Goal: Task Accomplishment & Management: Complete application form

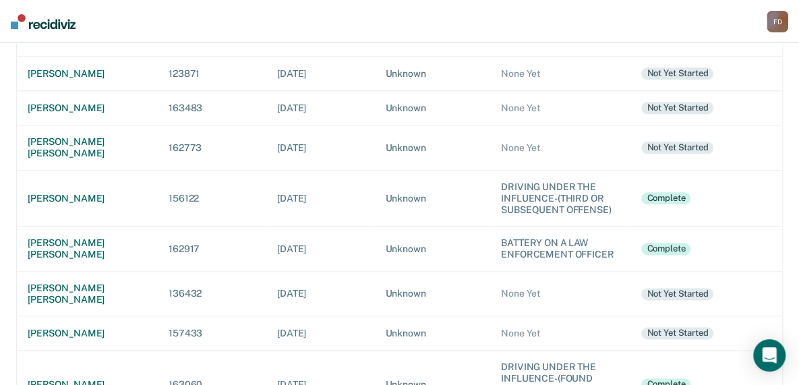
scroll to position [719, 0]
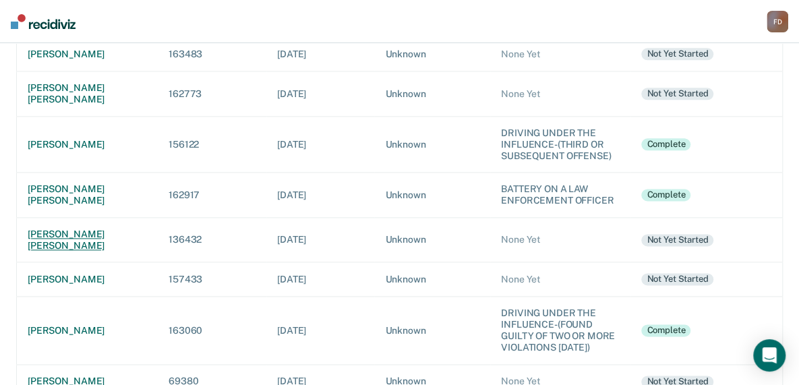
click at [108, 229] on div "[PERSON_NAME] [PERSON_NAME]" at bounding box center [87, 240] width 119 height 23
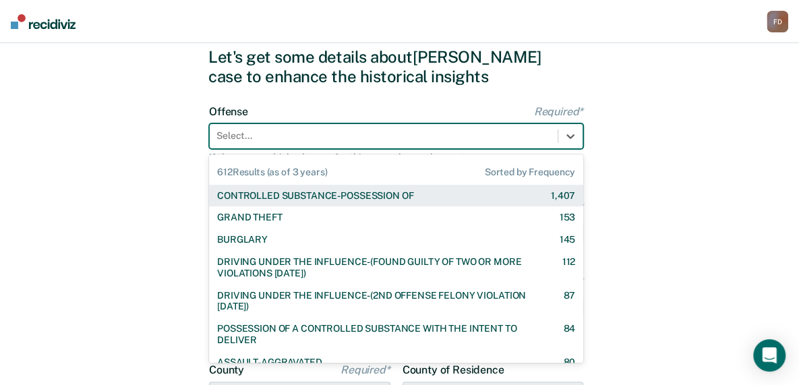
click at [249, 149] on div "612 results available. Use Up and Down to choose options, press Enter to select…" at bounding box center [396, 136] width 374 height 26
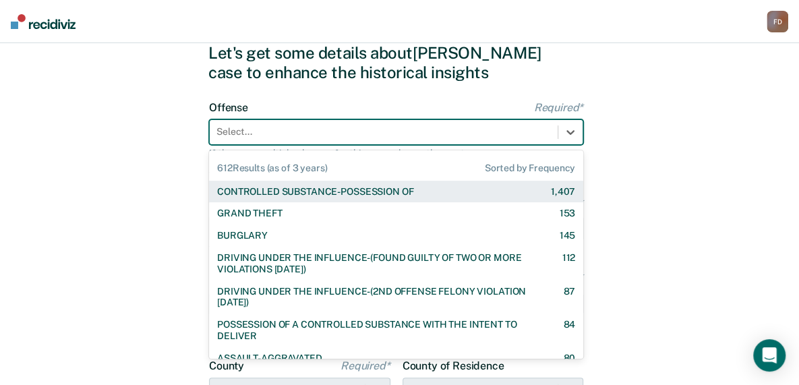
scroll to position [49, 0]
type input "d"
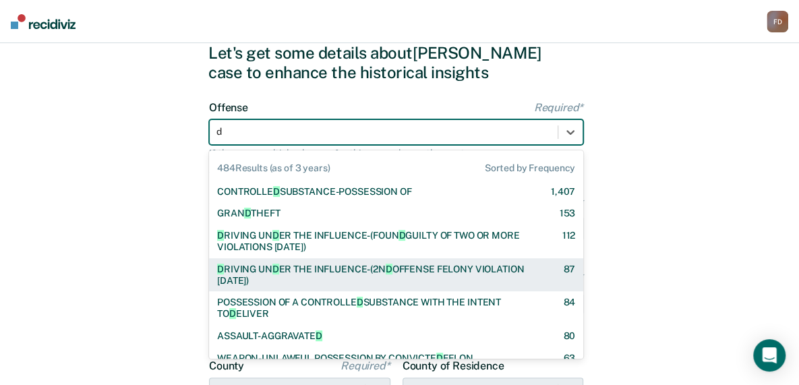
click at [299, 274] on div "D RIVING UN D ER THE INFLUENCE-(2N D OFFENSE FELONY VIOLATION [DATE])" at bounding box center [378, 275] width 322 height 23
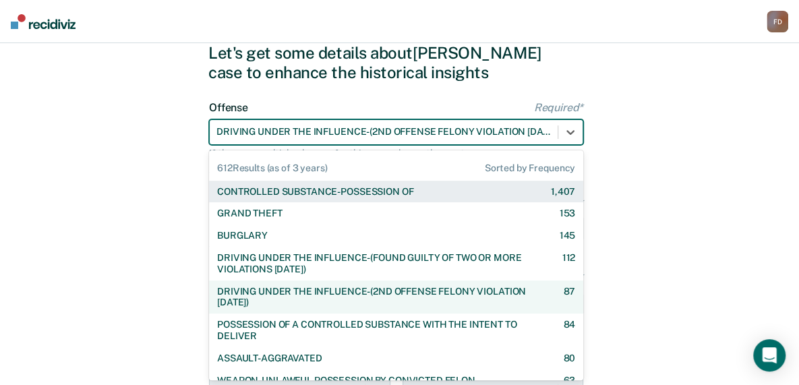
click at [400, 135] on div at bounding box center [383, 132] width 334 height 14
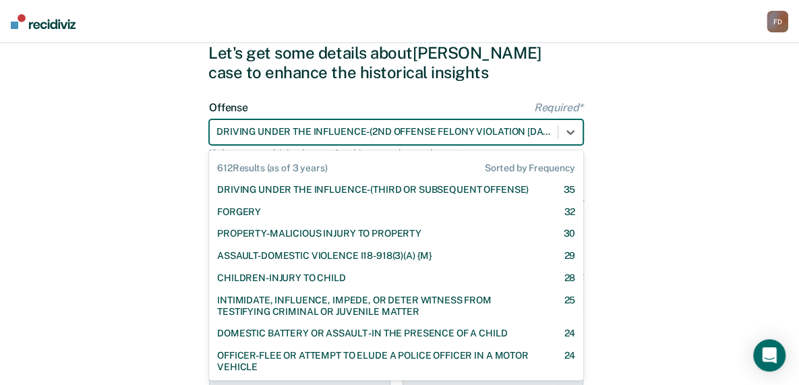
scroll to position [236, 0]
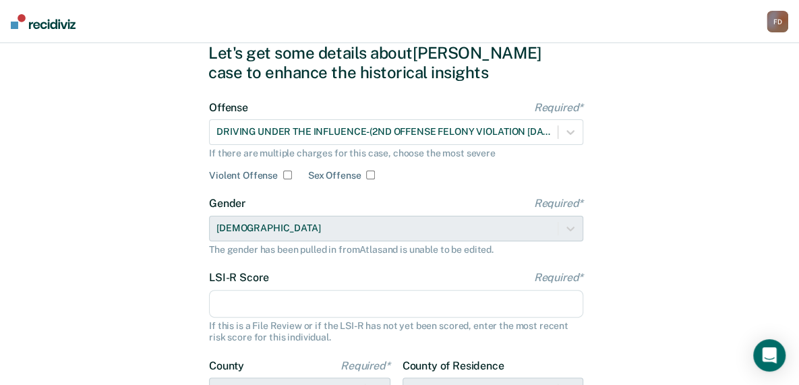
click at [367, 301] on input "LSI-R Score Required*" at bounding box center [396, 304] width 374 height 28
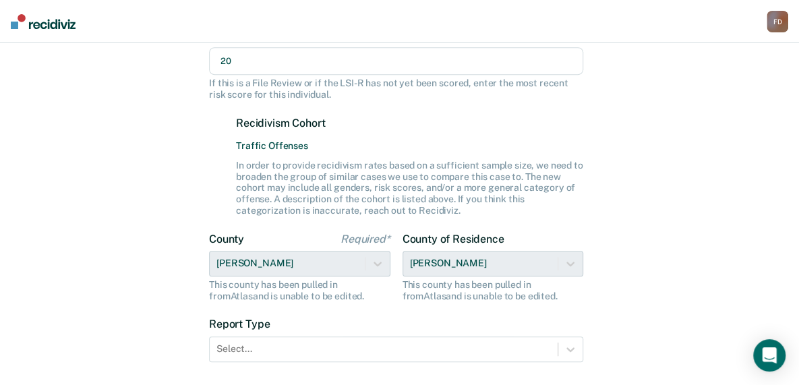
scroll to position [354, 0]
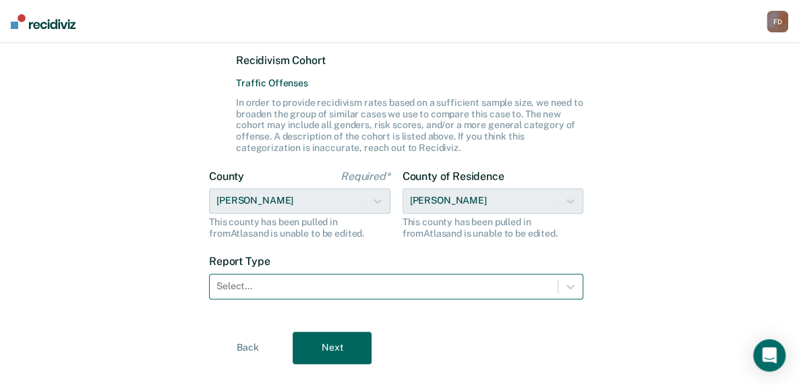
type input "20"
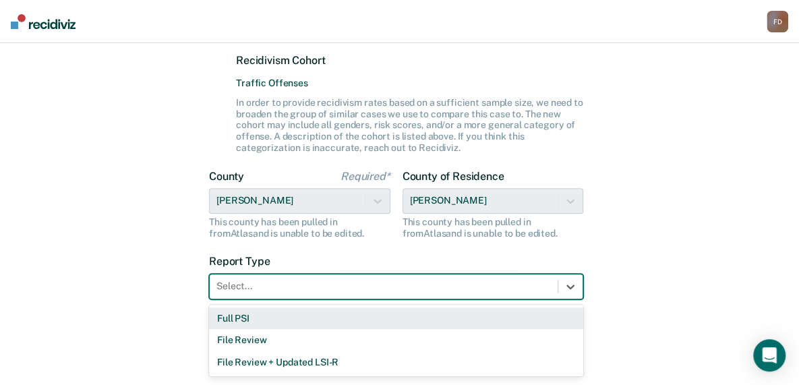
click at [409, 281] on div at bounding box center [383, 286] width 334 height 14
click at [374, 315] on div "Full PSI" at bounding box center [396, 318] width 374 height 22
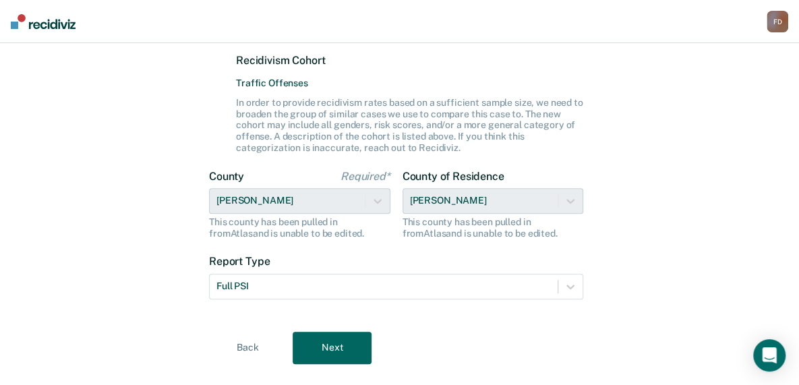
click at [341, 345] on button "Next" at bounding box center [332, 348] width 79 height 32
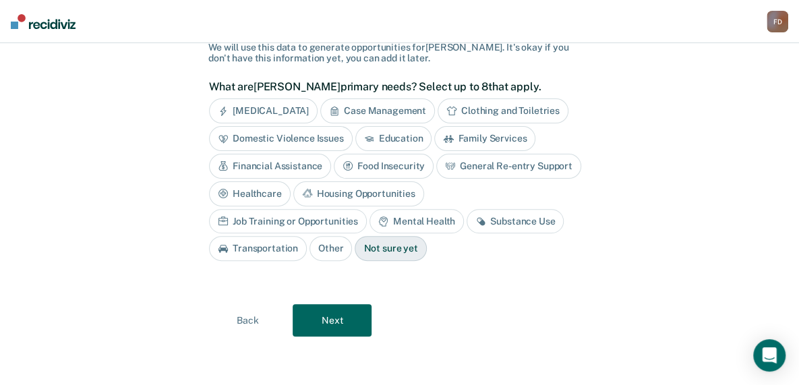
scroll to position [67, 0]
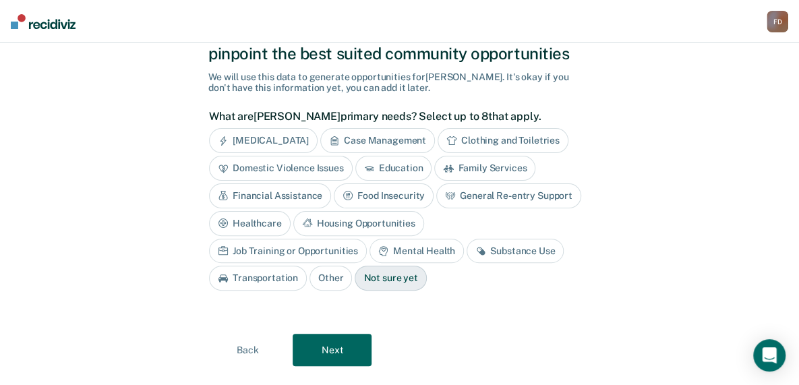
click at [467, 250] on div "Substance Use" at bounding box center [515, 251] width 97 height 25
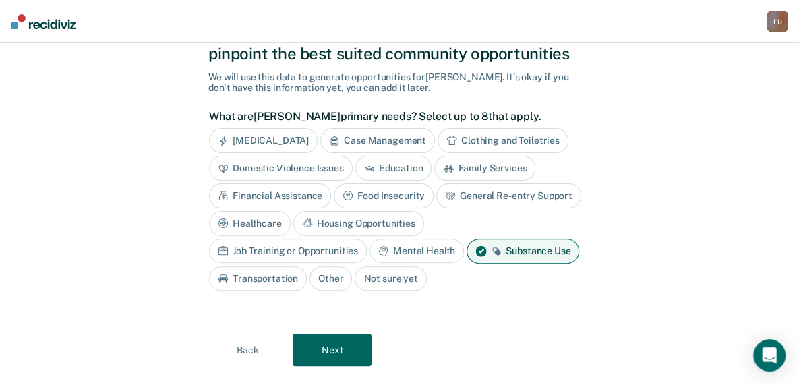
click at [349, 341] on button "Next" at bounding box center [332, 350] width 79 height 32
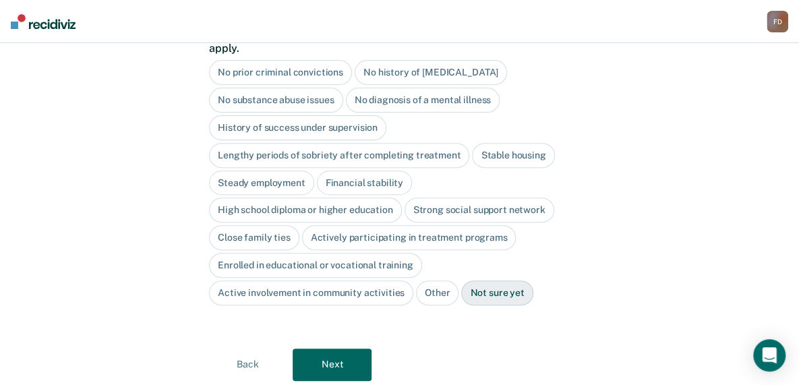
click at [406, 90] on div "No diagnosis of a mental illness" at bounding box center [423, 100] width 154 height 25
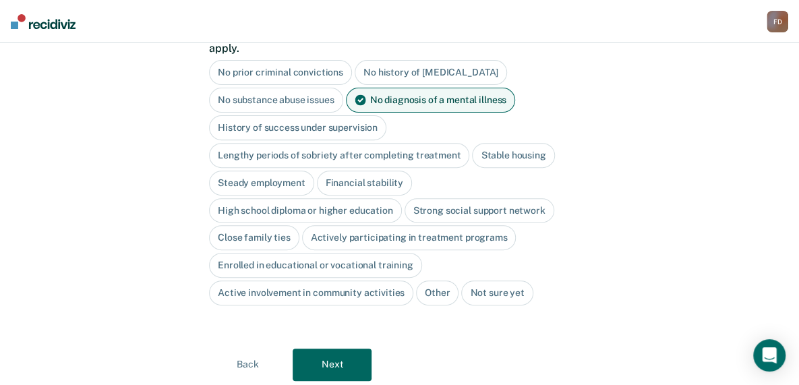
click at [336, 115] on div "History of success under supervision" at bounding box center [297, 127] width 177 height 25
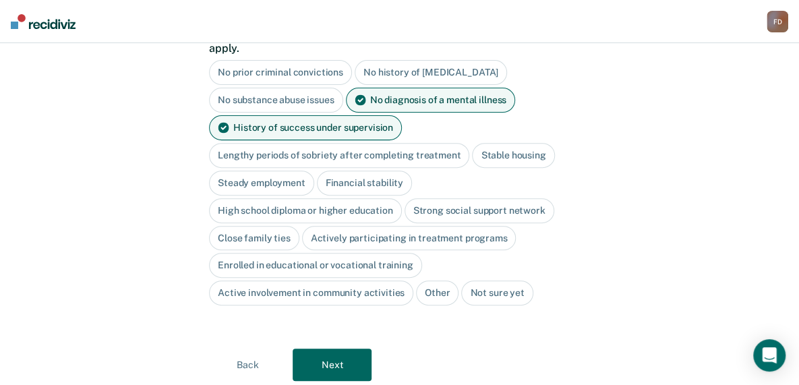
click at [492, 143] on div "Stable housing" at bounding box center [513, 155] width 82 height 25
click at [379, 198] on div "High school diploma or higher education" at bounding box center [305, 210] width 193 height 25
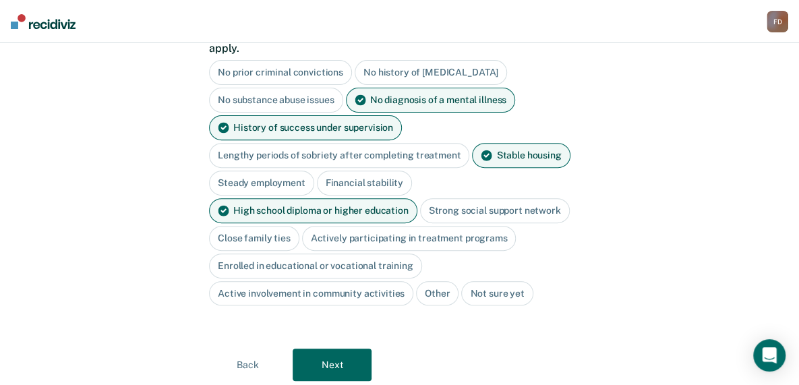
click at [461, 198] on div "Strong social support network" at bounding box center [495, 210] width 150 height 25
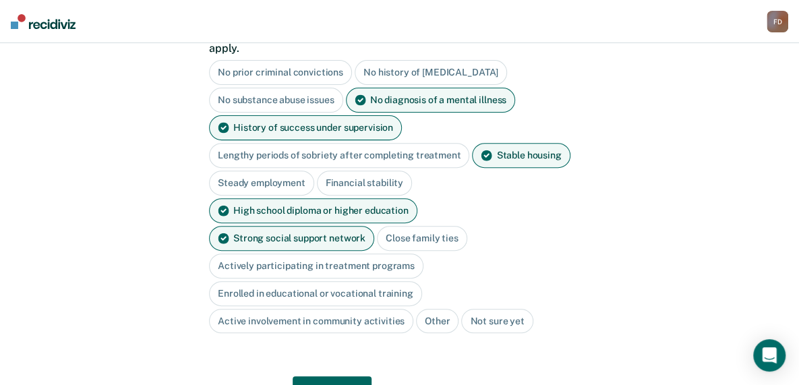
click at [359, 309] on div "Active involvement in community activities" at bounding box center [311, 321] width 204 height 25
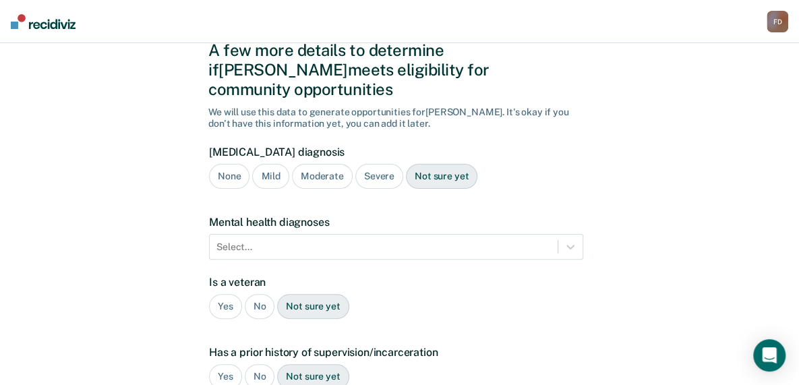
scroll to position [50, 0]
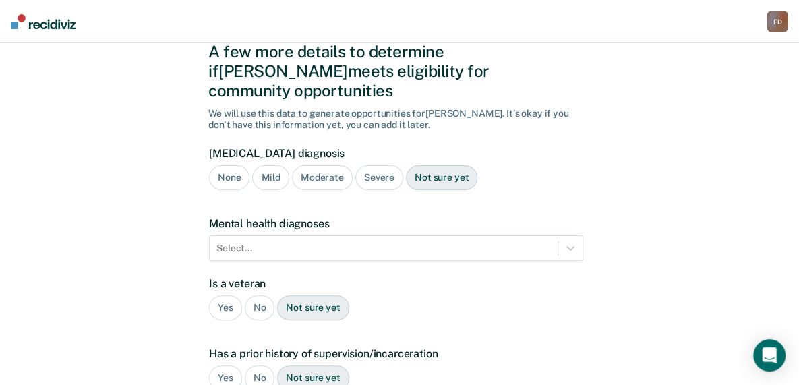
click at [371, 165] on div "Severe" at bounding box center [379, 177] width 48 height 25
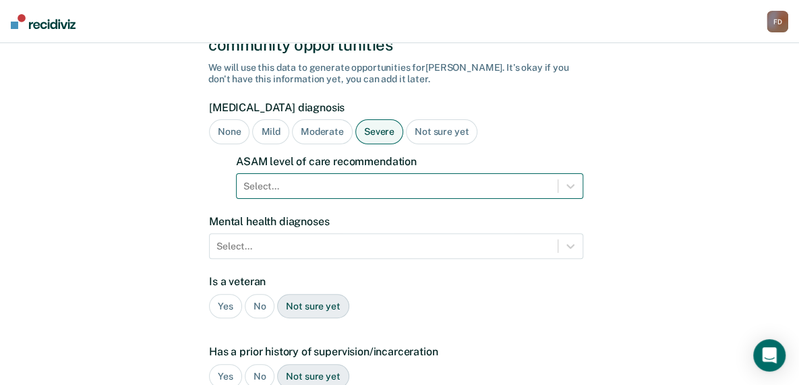
click at [354, 199] on div "Select..." at bounding box center [409, 186] width 347 height 26
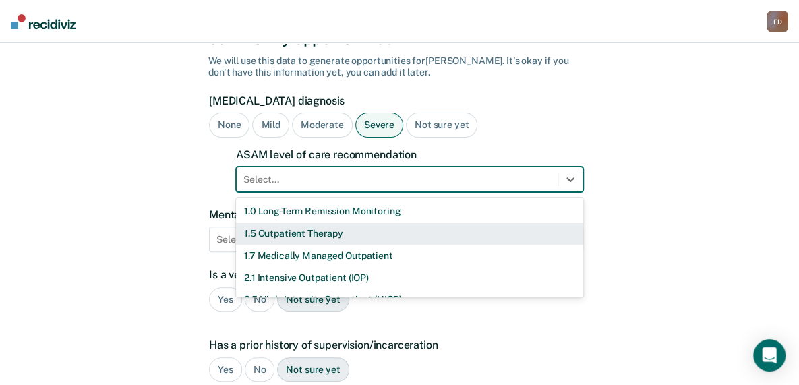
click at [354, 223] on div "1.5 Outpatient Therapy" at bounding box center [409, 234] width 347 height 22
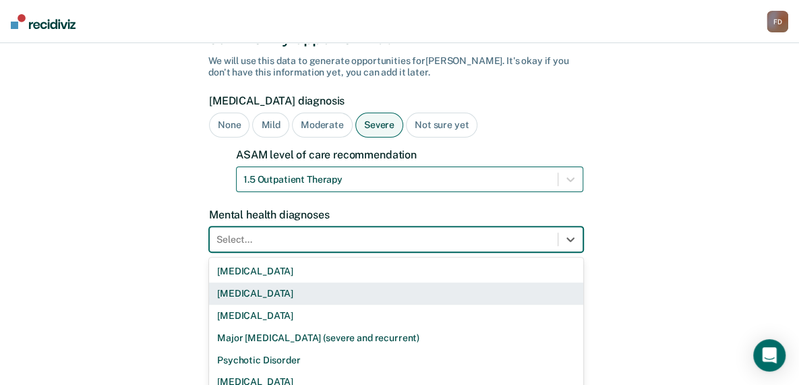
scroll to position [163, 0]
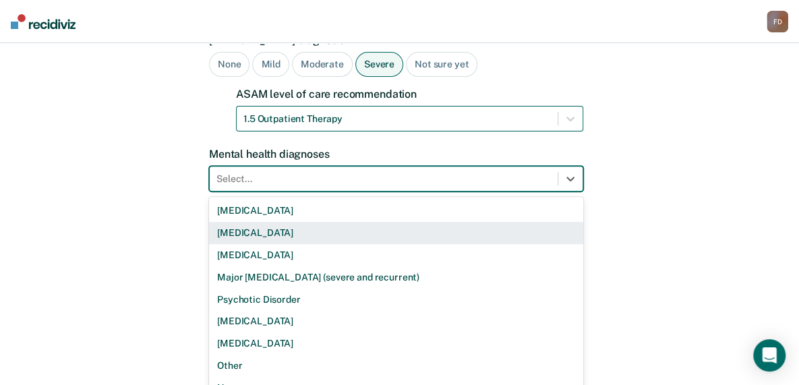
click at [354, 192] on div "9 results available. Use Up and Down to choose options, press Enter to select t…" at bounding box center [396, 179] width 374 height 26
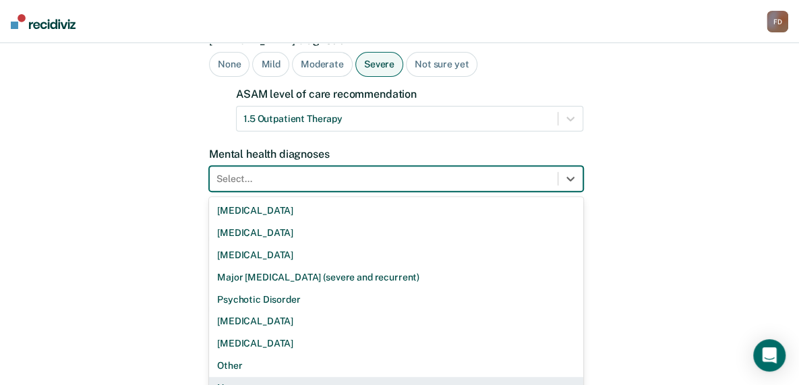
click at [226, 377] on div "None" at bounding box center [396, 388] width 374 height 22
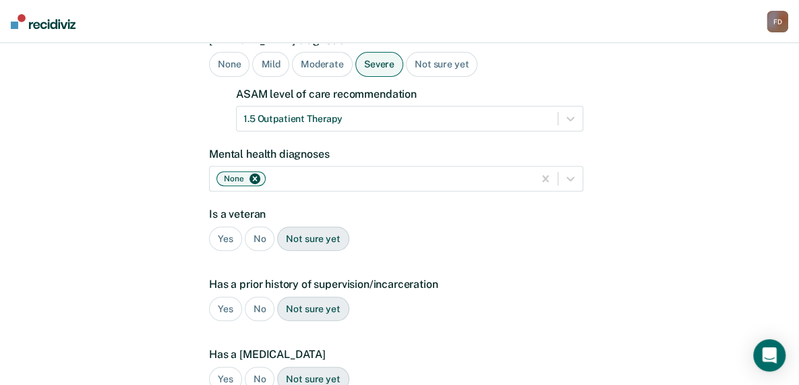
click at [258, 227] on div "No" at bounding box center [260, 239] width 30 height 25
click at [225, 297] on div "Yes" at bounding box center [225, 309] width 33 height 25
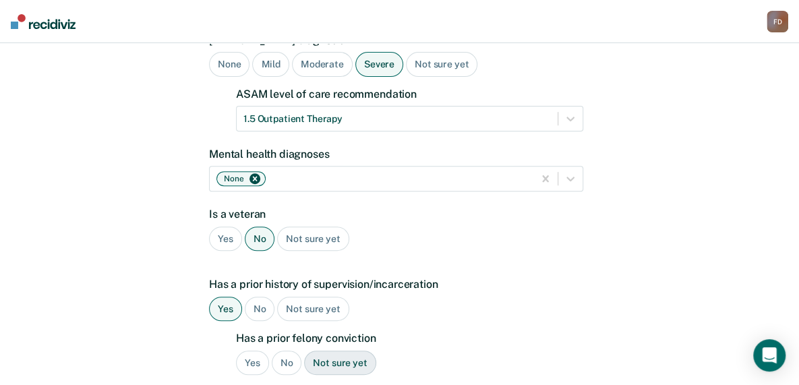
click at [249, 351] on div "Yes" at bounding box center [252, 363] width 33 height 25
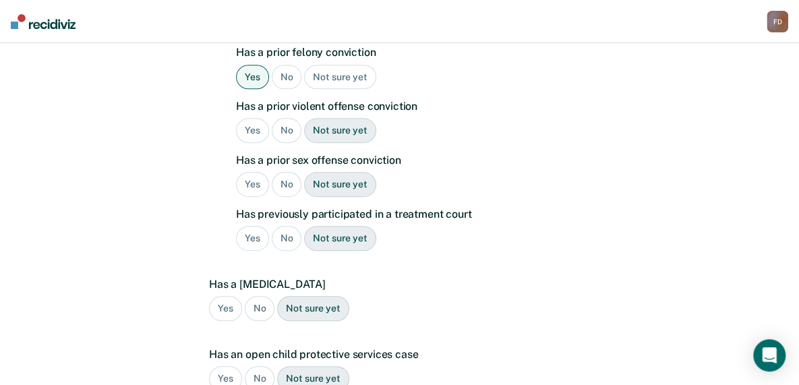
scroll to position [453, 0]
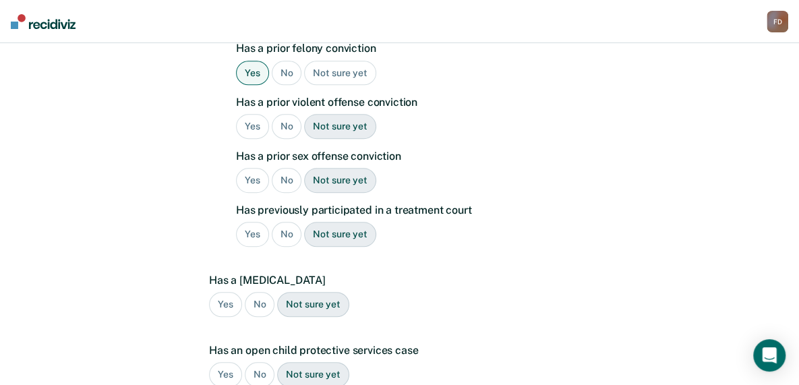
click at [285, 114] on div "No" at bounding box center [287, 126] width 30 height 25
click at [286, 168] on div "No" at bounding box center [287, 180] width 30 height 25
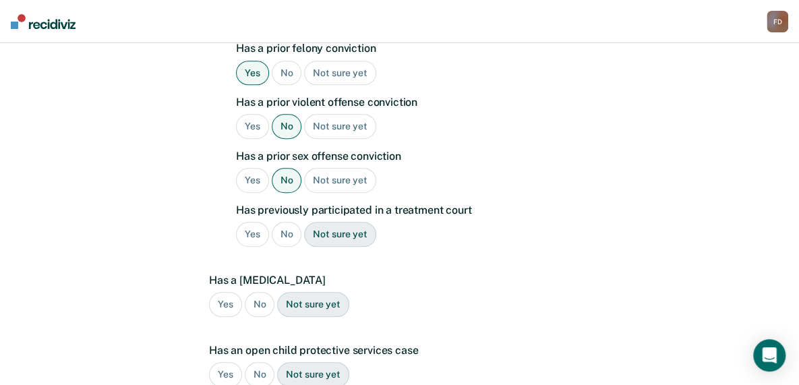
click at [248, 222] on div "Yes" at bounding box center [252, 234] width 33 height 25
click at [276, 222] on div "No" at bounding box center [287, 234] width 30 height 25
click at [258, 292] on div "No" at bounding box center [260, 304] width 30 height 25
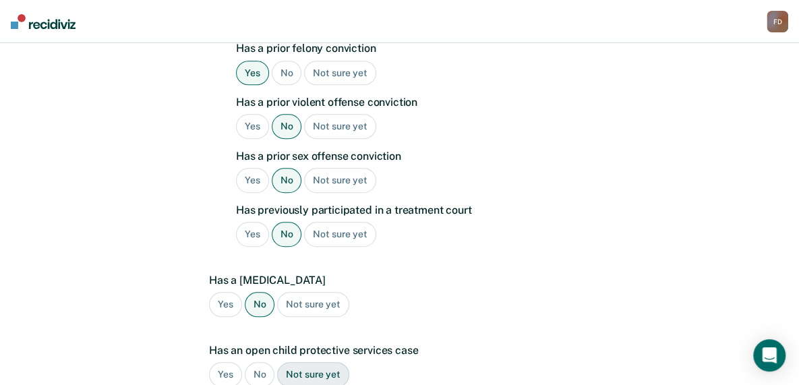
click at [260, 362] on div "No" at bounding box center [260, 374] width 30 height 25
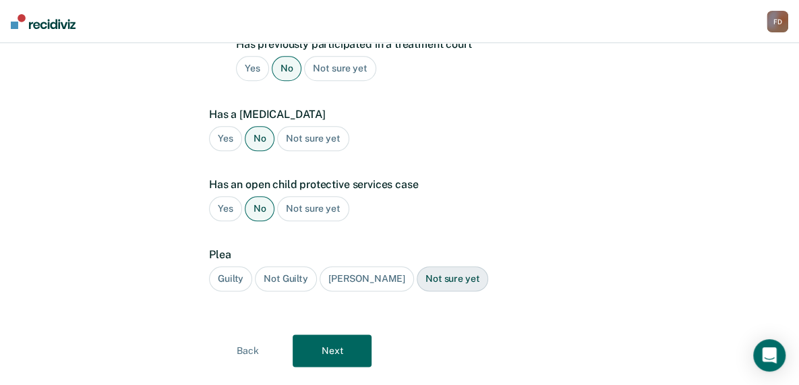
scroll to position [625, 0]
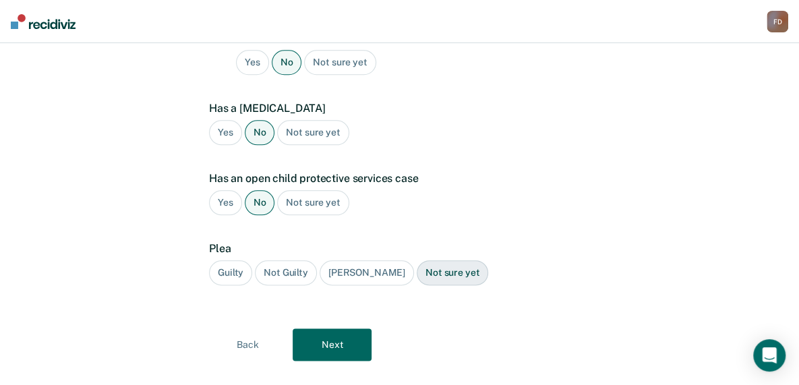
click at [231, 260] on div "Guilty" at bounding box center [230, 272] width 43 height 25
click at [322, 328] on button "Next" at bounding box center [332, 344] width 79 height 32
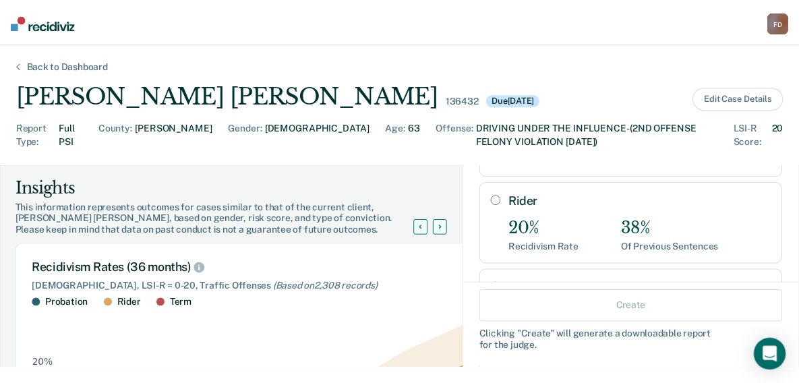
scroll to position [146, 0]
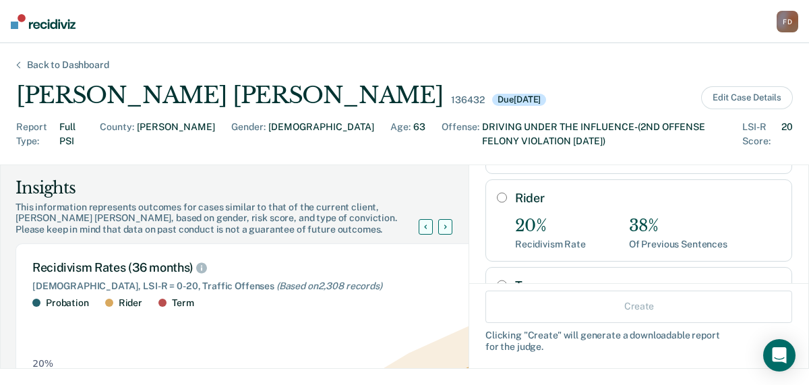
click at [497, 192] on input "Rider" at bounding box center [502, 197] width 10 height 11
radio input "true"
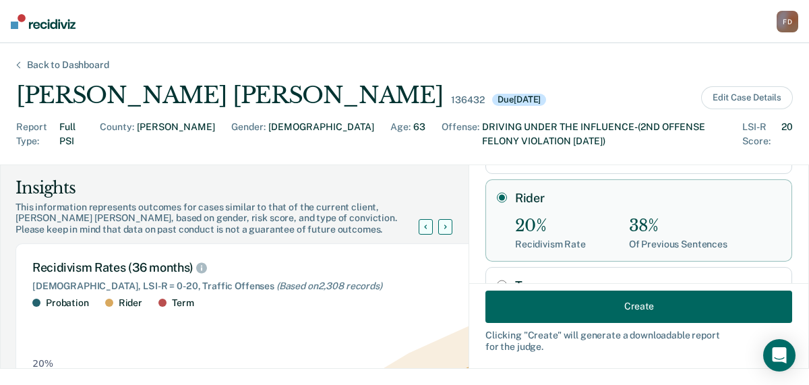
click at [591, 307] on button "Create" at bounding box center [639, 306] width 307 height 32
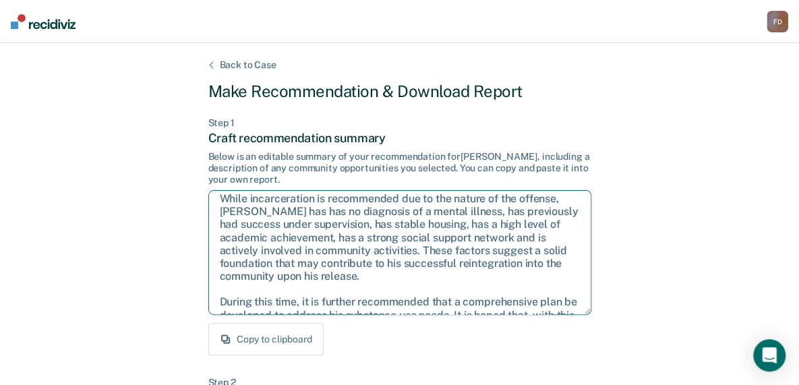
scroll to position [86, 0]
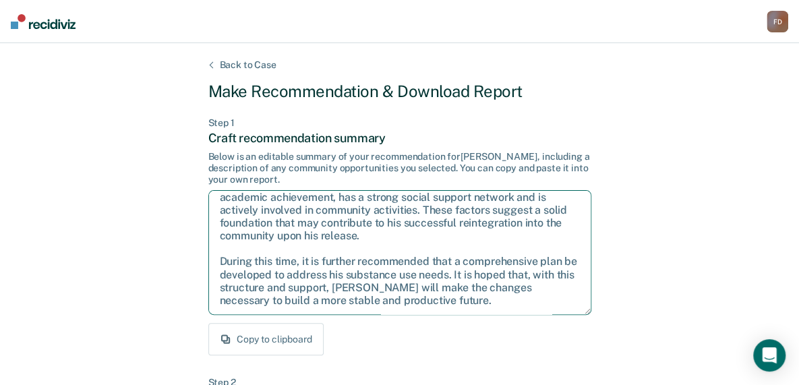
drag, startPoint x: 220, startPoint y: 206, endPoint x: 584, endPoint y: 323, distance: 382.6
click at [584, 323] on div "Step 1 Craft recommendation summary Below is an editable summary of your recomm…" at bounding box center [399, 236] width 383 height 239
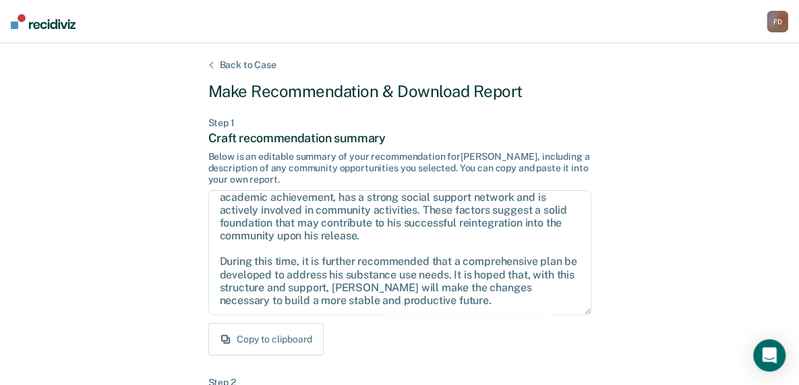
click at [408, 353] on div "Copy to clipboard" at bounding box center [399, 339] width 383 height 32
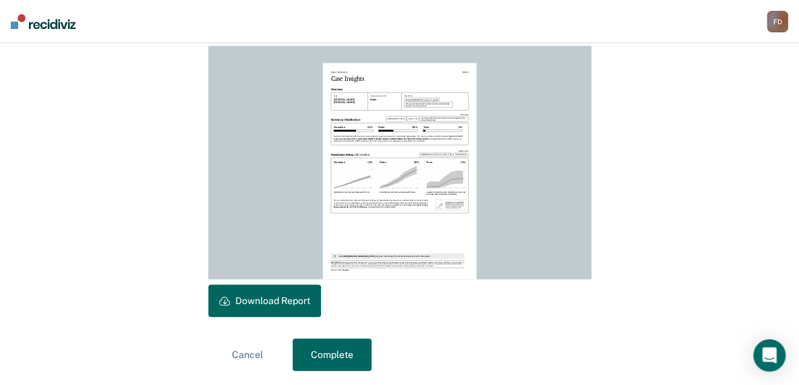
scroll to position [383, 0]
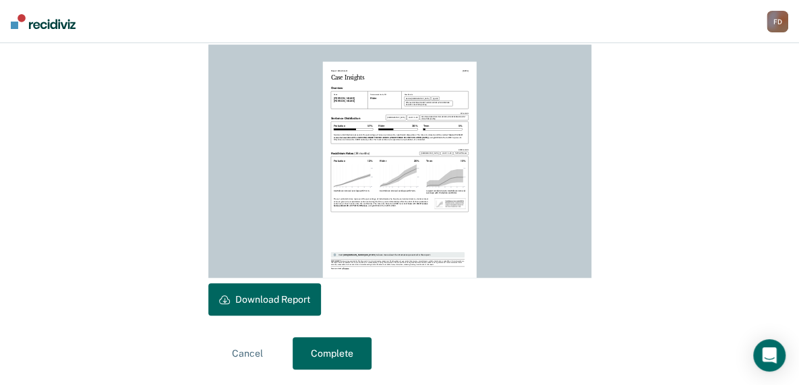
click at [249, 290] on button "Download Report" at bounding box center [264, 299] width 113 height 32
click at [334, 358] on button "Complete" at bounding box center [332, 353] width 79 height 32
